Goal: Book appointment/travel/reservation

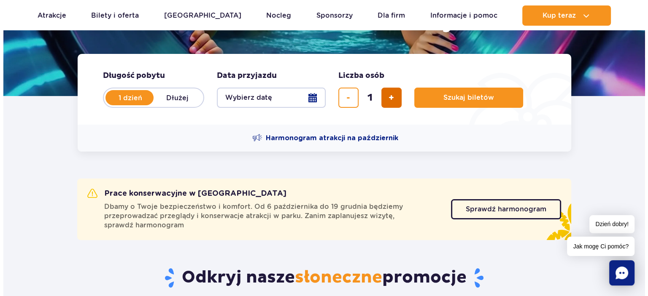
scroll to position [169, 0]
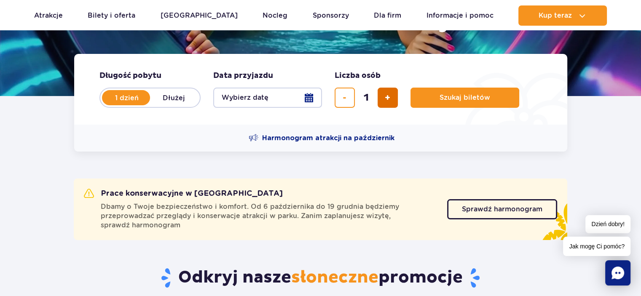
click at [384, 91] on button "dodaj bilet" at bounding box center [388, 98] width 20 height 20
type input "4"
click at [309, 100] on button "Wybierz datę" at bounding box center [267, 98] width 109 height 20
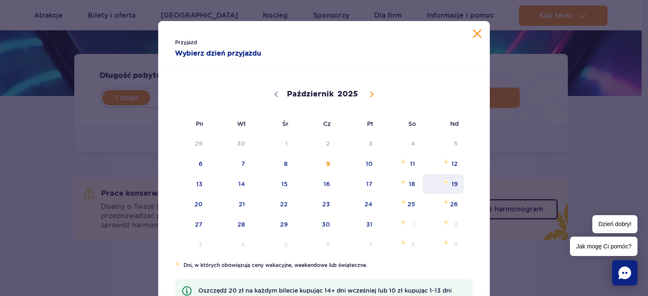
scroll to position [0, 0]
click at [437, 186] on span "19" at bounding box center [443, 184] width 43 height 19
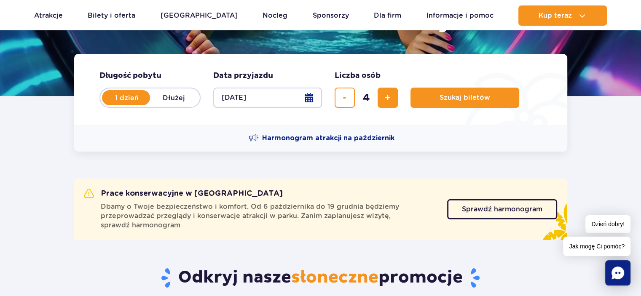
click at [306, 98] on button "[DATE]" at bounding box center [267, 98] width 109 height 20
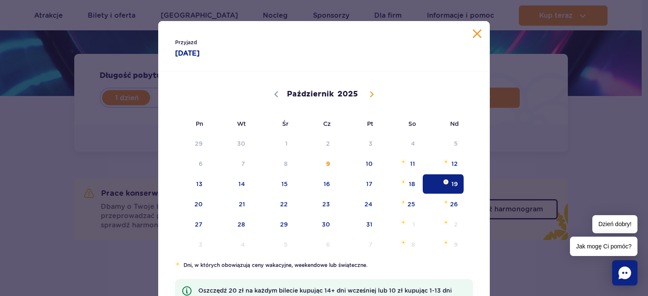
click at [473, 37] on button "Zamknij kalendarz" at bounding box center [477, 34] width 8 height 8
